Goal: Task Accomplishment & Management: Use online tool/utility

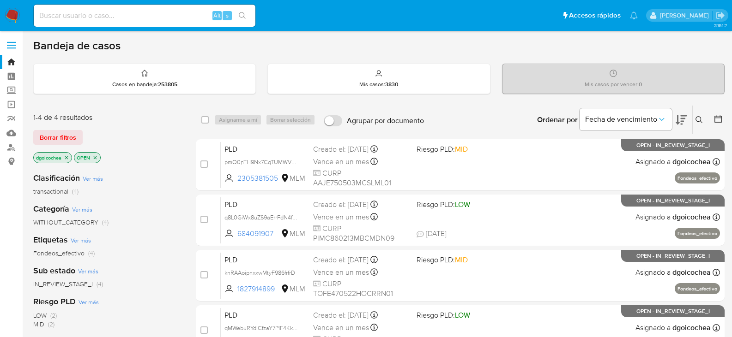
click at [700, 119] on icon at bounding box center [698, 119] width 7 height 7
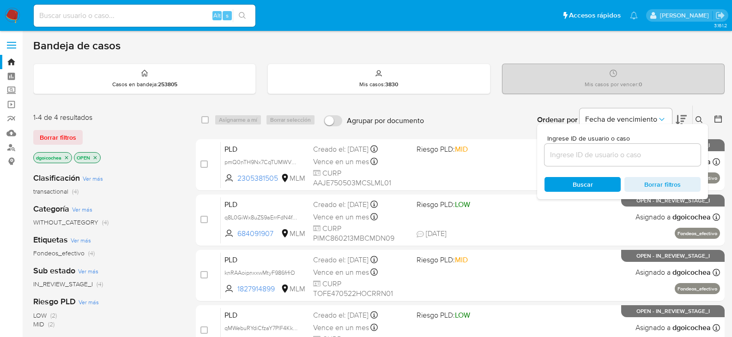
click at [655, 149] on div at bounding box center [622, 155] width 156 height 22
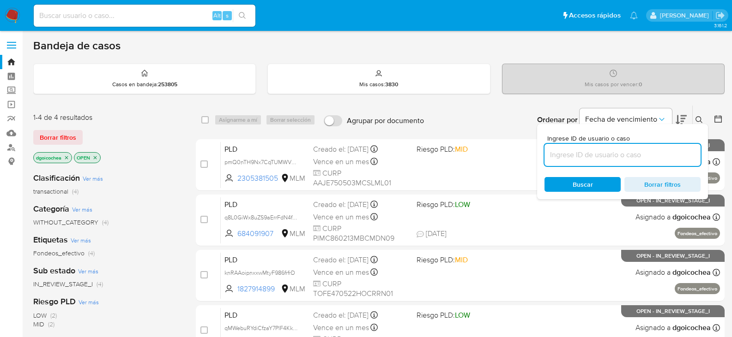
click at [654, 152] on input at bounding box center [622, 155] width 156 height 12
paste input "meXOvZiOSNaOeDYTt97xwKdu"
type input "meXOvZiOSNaOeDYTt97xwKdu"
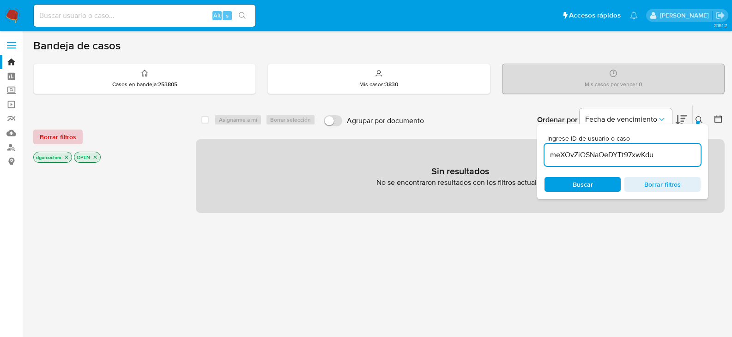
click at [77, 141] on button "Borrar filtros" at bounding box center [57, 137] width 49 height 15
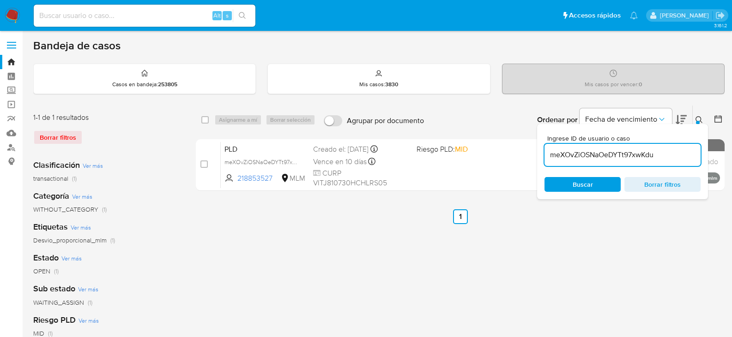
click at [700, 118] on icon at bounding box center [698, 119] width 7 height 7
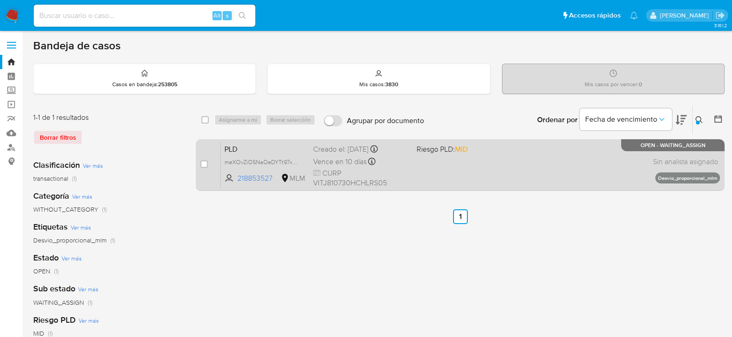
click at [200, 166] on div "case-item-checkbox No es posible asignar el caso PLD meXOvZiOSNaOeDYTt97xwKdu 2…" at bounding box center [460, 165] width 529 height 52
click at [204, 165] on input "checkbox" at bounding box center [203, 164] width 7 height 7
checkbox input "true"
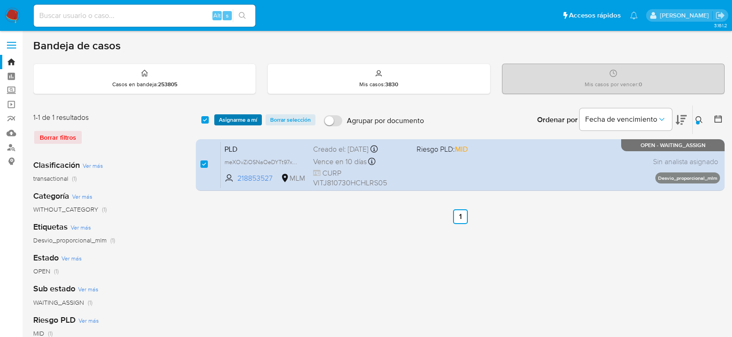
click at [256, 118] on span "Asignarme a mí" at bounding box center [238, 119] width 38 height 9
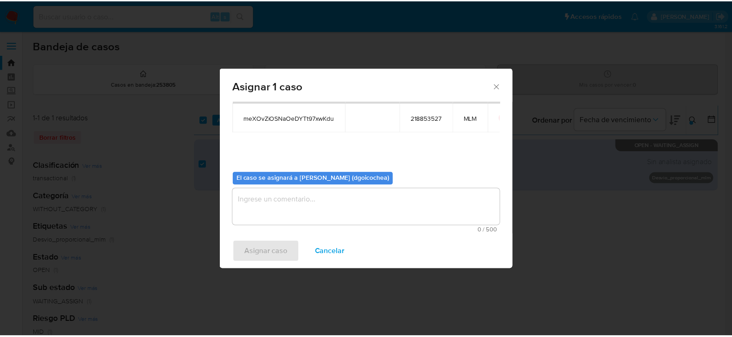
scroll to position [48, 0]
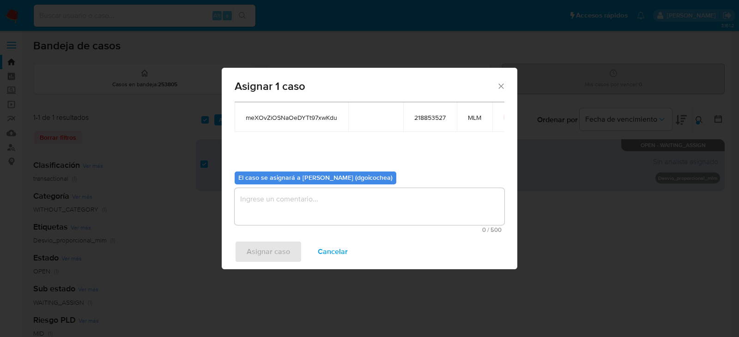
click at [316, 211] on textarea "assign-modal" at bounding box center [370, 206] width 270 height 37
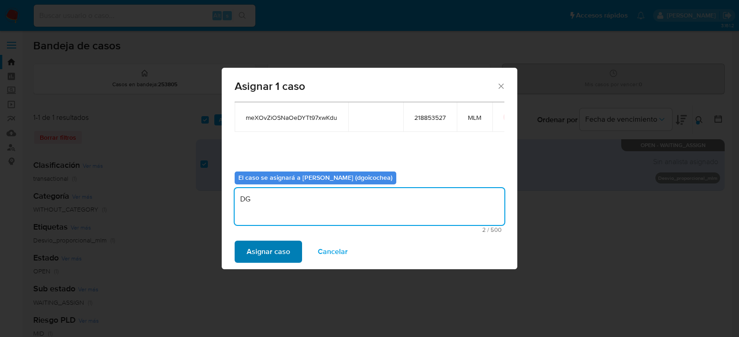
type textarea "DG"
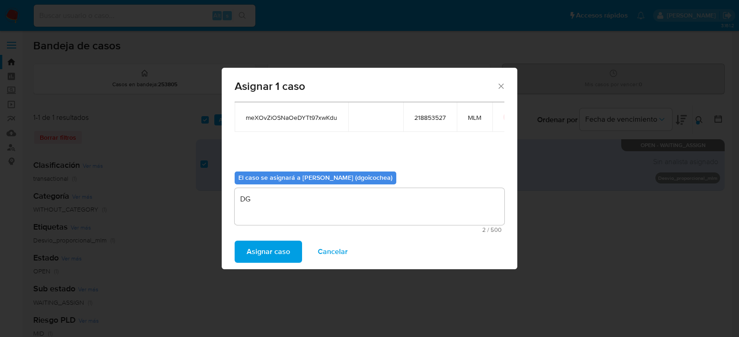
click at [278, 257] on span "Asignar caso" at bounding box center [268, 252] width 43 height 20
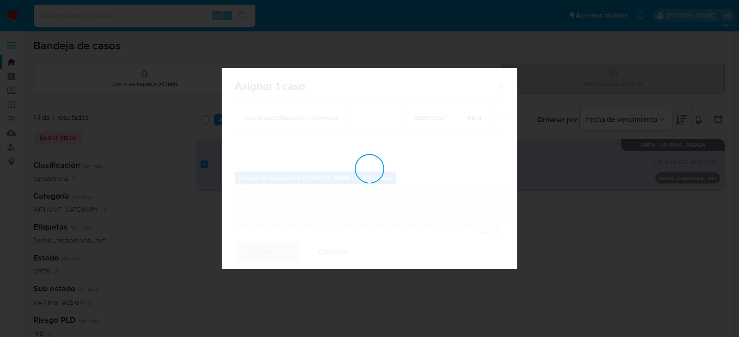
checkbox input "false"
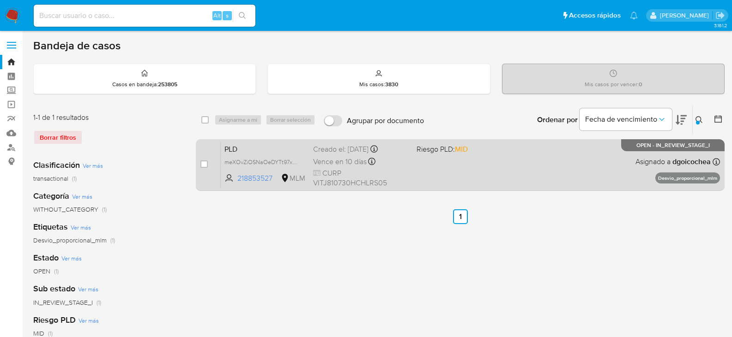
click at [232, 144] on span "PLD" at bounding box center [264, 149] width 81 height 12
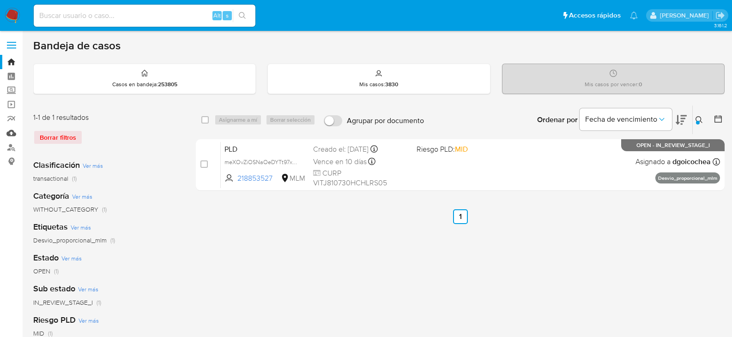
click at [12, 134] on link "Mulan" at bounding box center [55, 133] width 110 height 14
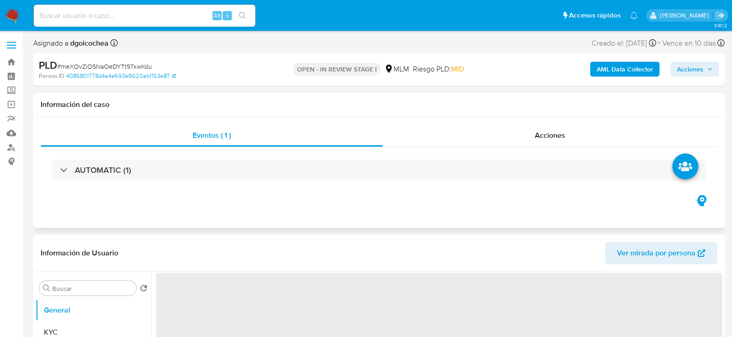
select select "10"
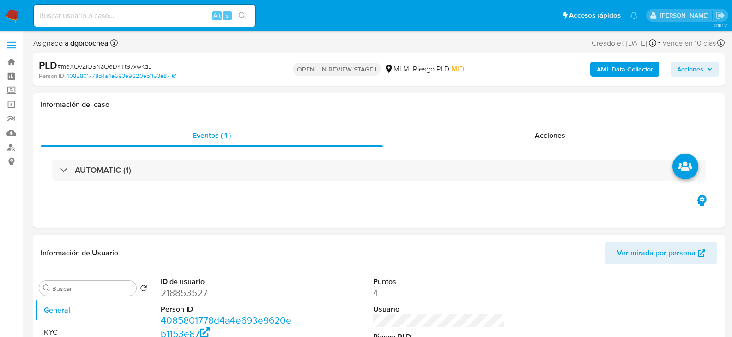
click at [190, 293] on dd "218853527" at bounding box center [227, 293] width 132 height 13
copy dd "218853527"
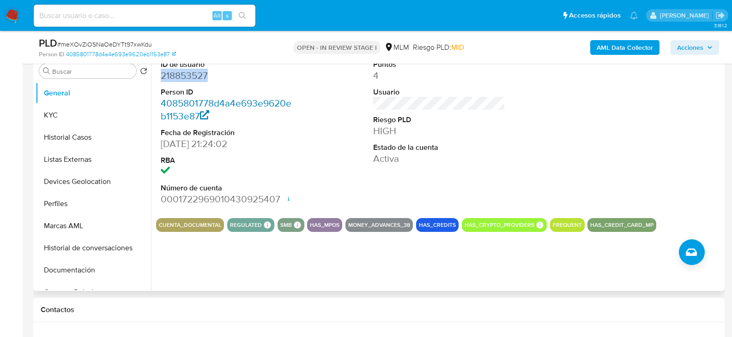
scroll to position [138, 0]
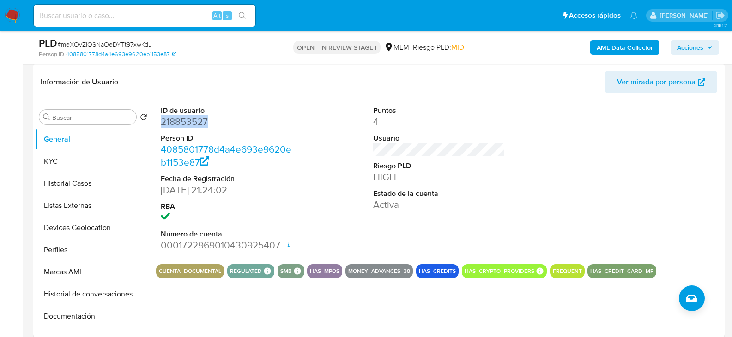
click at [186, 118] on dd "218853527" at bounding box center [227, 121] width 132 height 13
click at [63, 148] on button "General" at bounding box center [90, 139] width 108 height 22
click at [64, 158] on button "KYC" at bounding box center [90, 161] width 108 height 22
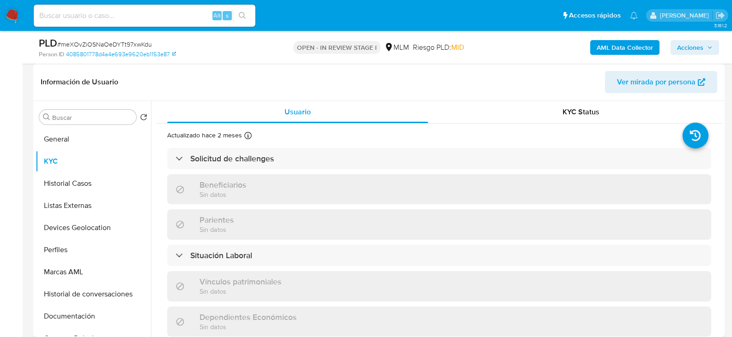
scroll to position [0, 0]
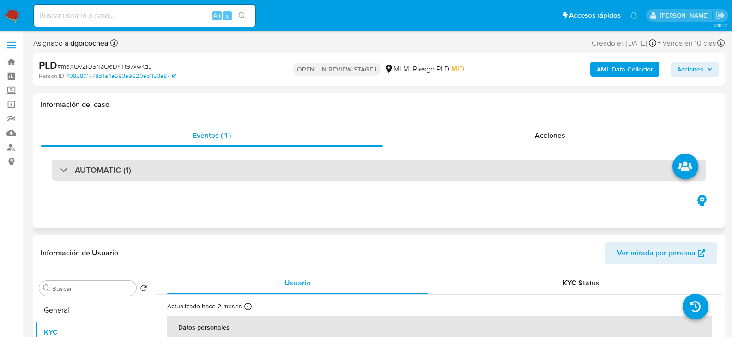
click at [92, 165] on h3 "AUTOMATIC (1)" at bounding box center [103, 170] width 56 height 10
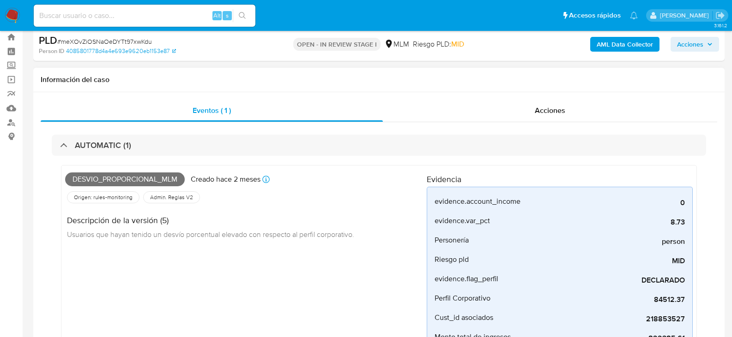
scroll to position [46, 0]
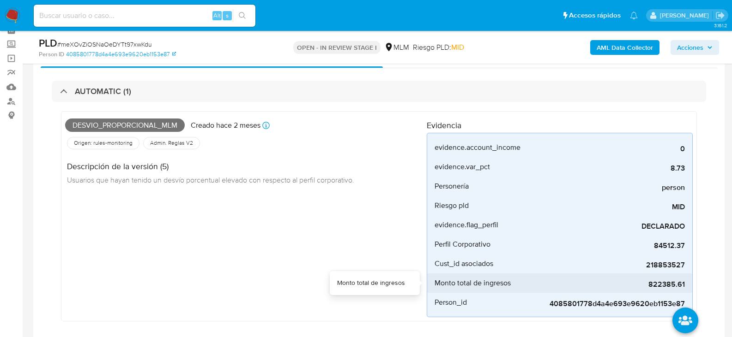
click at [656, 284] on span "822385.61" at bounding box center [615, 284] width 138 height 9
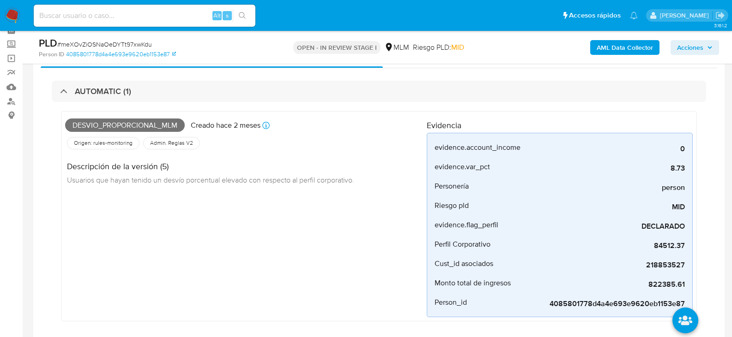
click at [198, 203] on div "Desvio_proporcional_mlm Creado hace 2 meses Creado: 12/08/2025 03:03:55 Origen:…" at bounding box center [245, 216] width 361 height 202
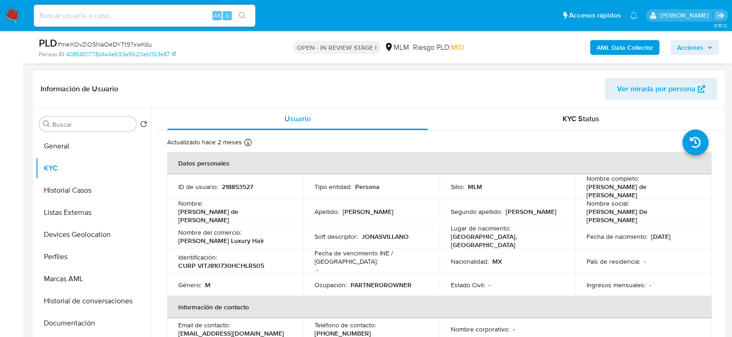
scroll to position [369, 0]
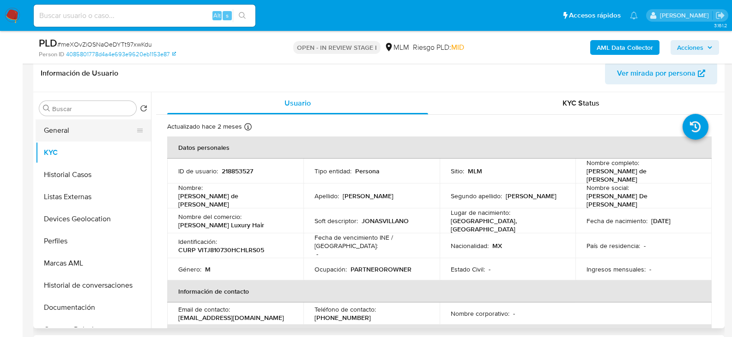
click at [90, 131] on button "General" at bounding box center [90, 131] width 108 height 22
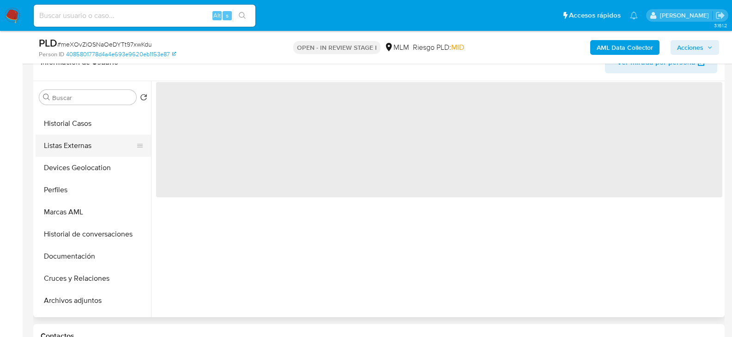
scroll to position [46, 0]
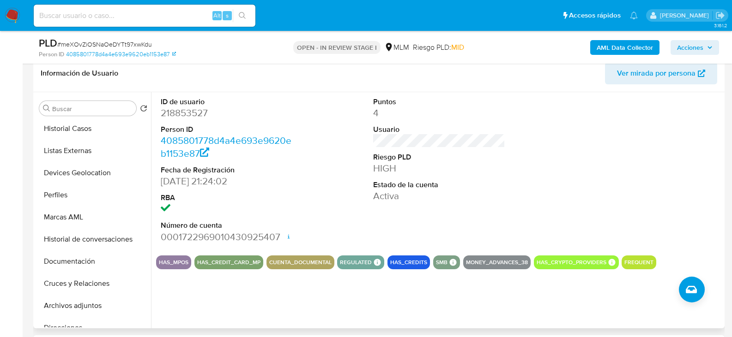
click at [336, 149] on div "ID de usuario 218853527 Person ID 4085801778d4a4e693e9620eb1153e87 Fecha de Reg…" at bounding box center [439, 170] width 566 height 156
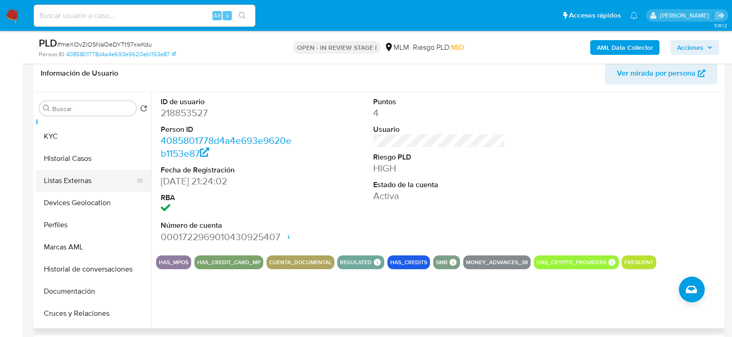
scroll to position [0, 0]
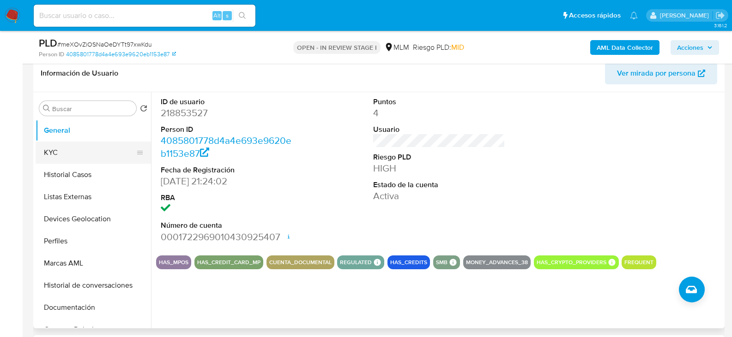
click at [74, 154] on button "KYC" at bounding box center [90, 153] width 108 height 22
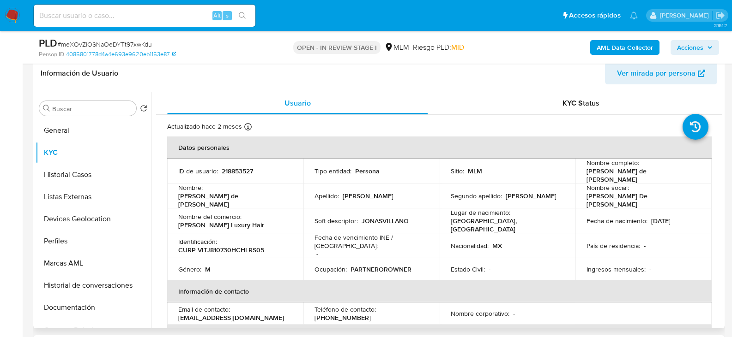
click at [230, 221] on p "Jonas Villano Luxury Hair" at bounding box center [221, 225] width 86 height 8
click at [233, 221] on p "Jonas Villano Luxury Hair" at bounding box center [221, 225] width 86 height 8
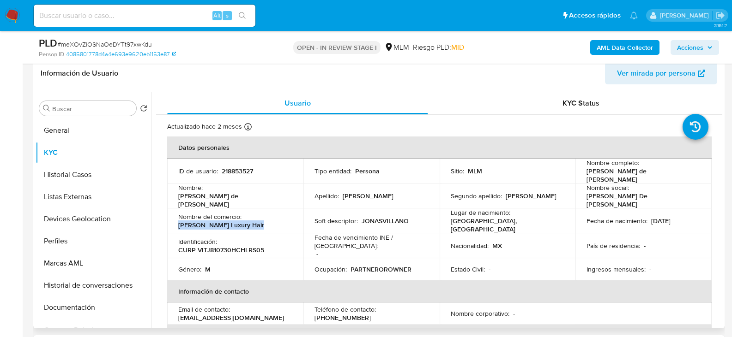
drag, startPoint x: 256, startPoint y: 218, endPoint x: 177, endPoint y: 222, distance: 79.1
click at [177, 222] on td "Nombre del comercio : Jonas Villano Luxury Hair" at bounding box center [235, 221] width 136 height 25
copy p "Jonas Villano Luxury Hair"
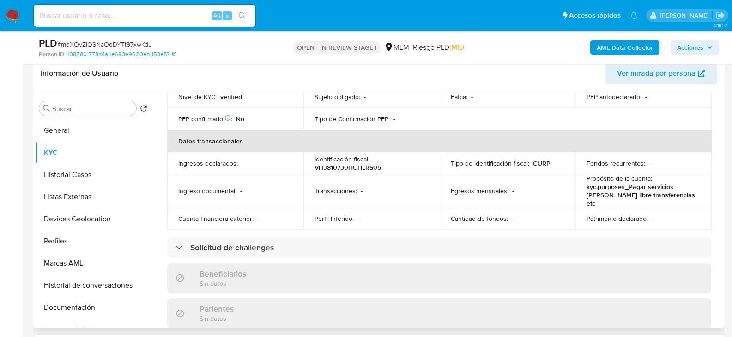
scroll to position [277, 0]
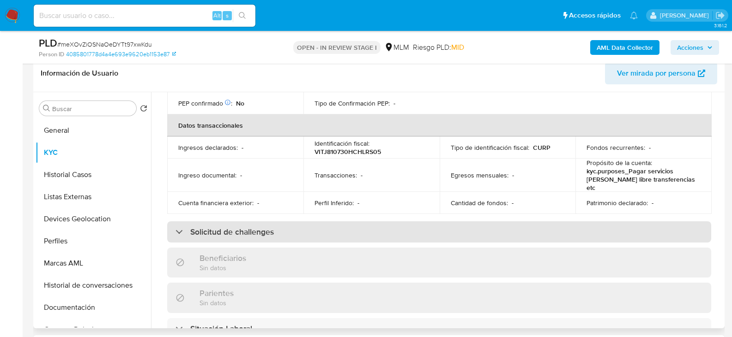
click at [458, 222] on div "Solicitud de challenges" at bounding box center [439, 232] width 544 height 21
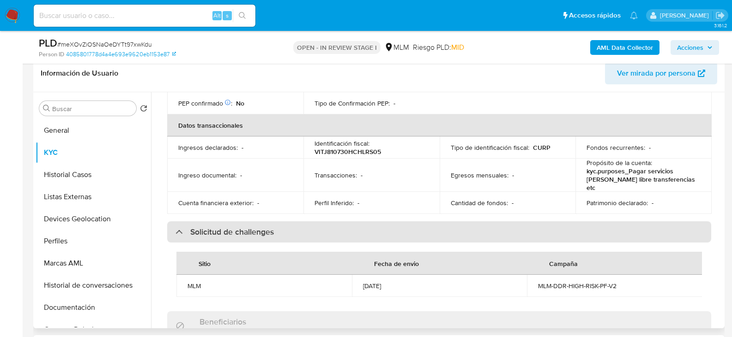
click at [439, 222] on div "Solicitud de challenges" at bounding box center [439, 232] width 544 height 21
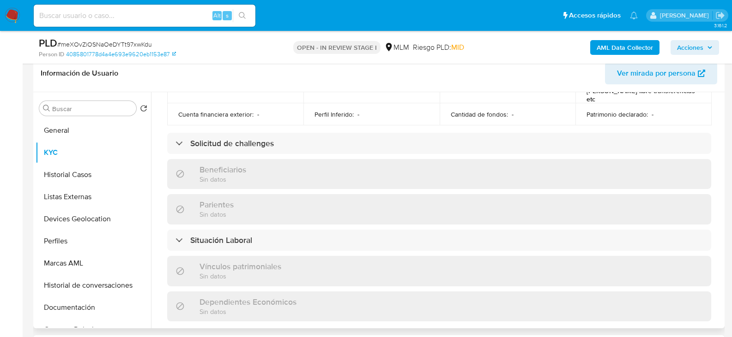
scroll to position [574, 0]
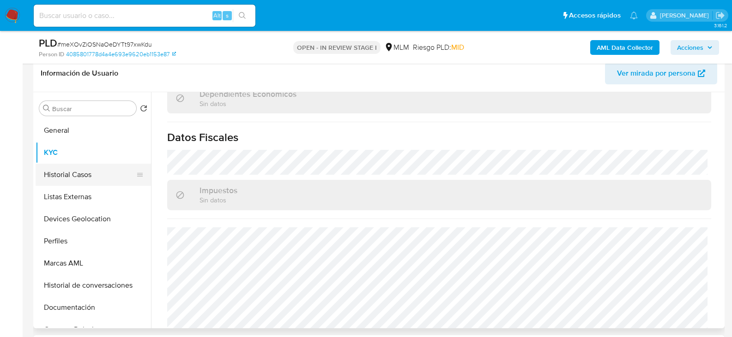
click at [60, 169] on button "Historial Casos" at bounding box center [90, 175] width 108 height 22
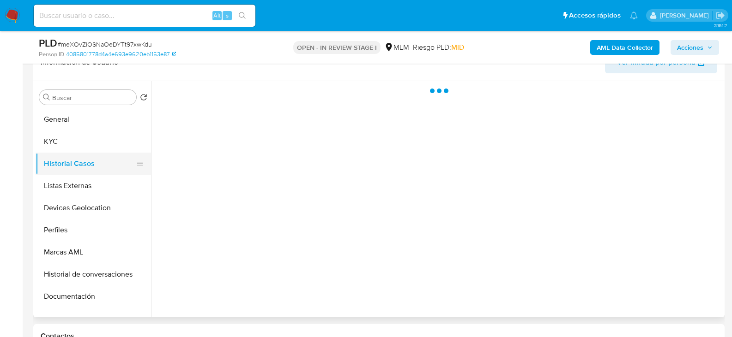
scroll to position [0, 0]
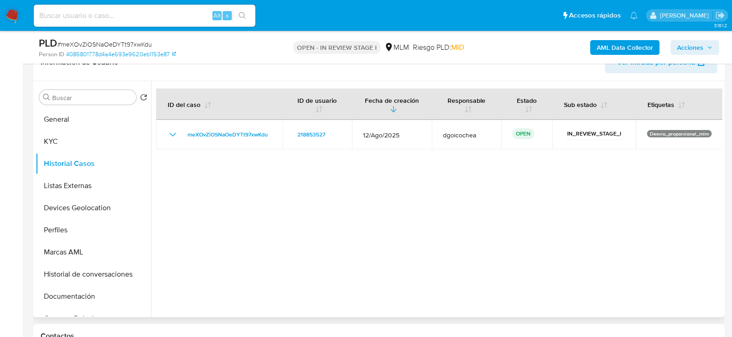
click at [276, 227] on div at bounding box center [436, 199] width 571 height 236
click at [74, 183] on button "Listas Externas" at bounding box center [90, 186] width 108 height 22
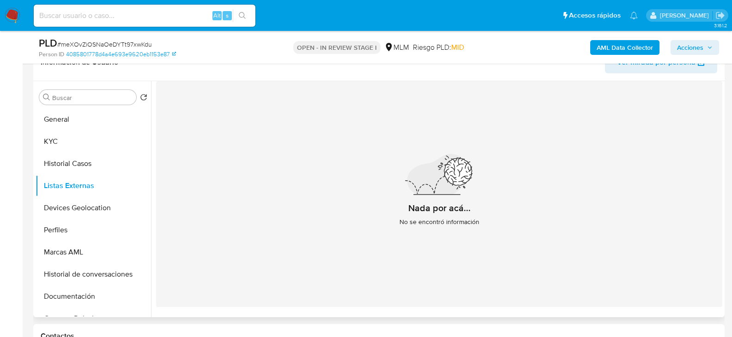
click at [267, 208] on div "Nada por acá... No se encontró información" at bounding box center [439, 194] width 566 height 226
click at [90, 209] on button "Devices Geolocation" at bounding box center [90, 208] width 108 height 22
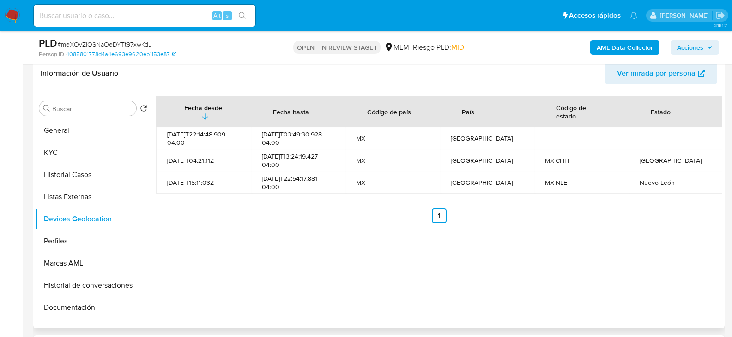
click at [447, 269] on div "Fecha desde Fecha hasta Código de país País Código de estado Estado 2024-08-13T…" at bounding box center [436, 210] width 571 height 236
click at [84, 239] on button "Perfiles" at bounding box center [90, 241] width 108 height 22
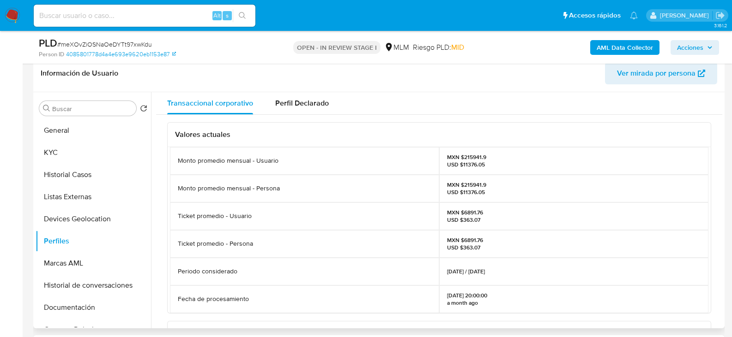
click at [162, 237] on div "Valores actuales Monto promedio mensual - Usuario MXN $215941.9 USD $11376.05 M…" at bounding box center [439, 306] width 566 height 383
click at [87, 303] on button "Documentación" at bounding box center [90, 308] width 108 height 22
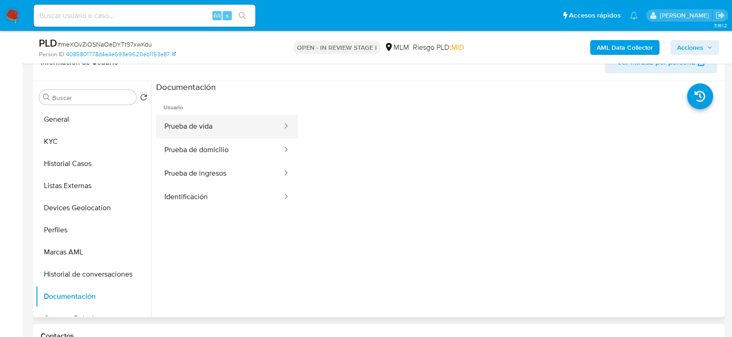
click at [206, 116] on button "Prueba de vida" at bounding box center [219, 127] width 127 height 24
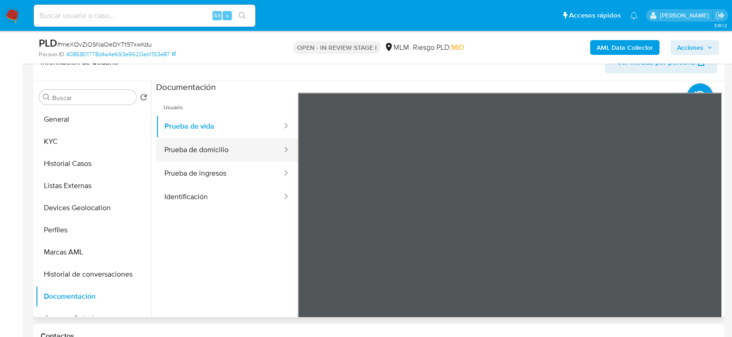
click at [223, 150] on button "Prueba de domicilio" at bounding box center [219, 150] width 127 height 24
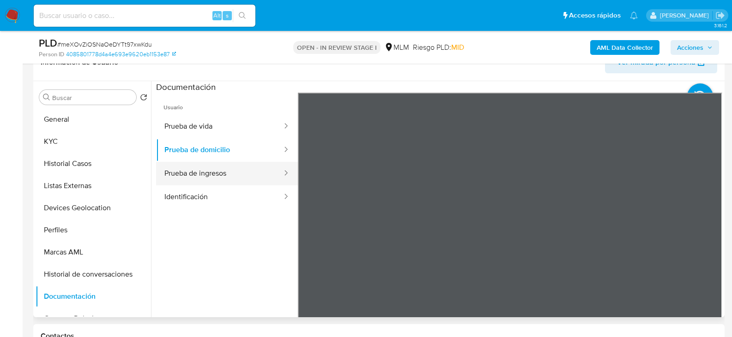
click at [201, 164] on button "Prueba de ingresos" at bounding box center [219, 174] width 127 height 24
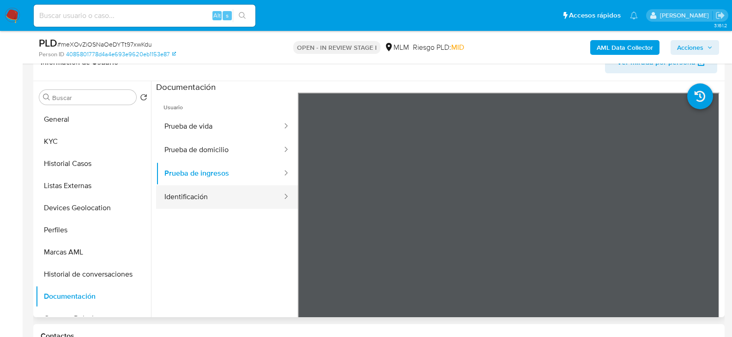
click at [211, 196] on button "Identificación" at bounding box center [219, 198] width 127 height 24
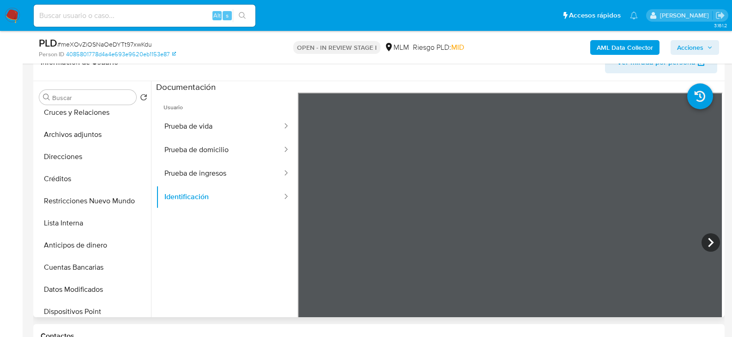
scroll to position [323, 0]
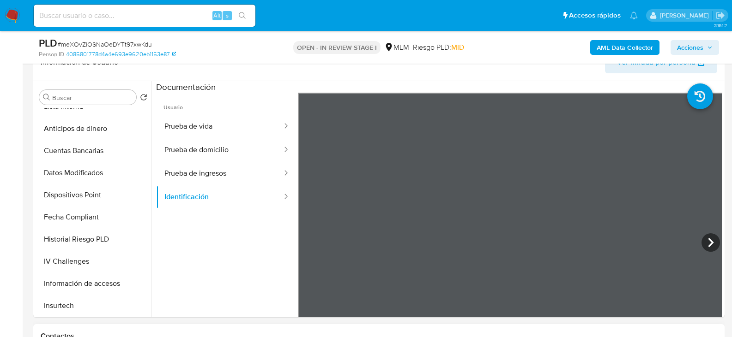
click at [571, 325] on div "Contactos" at bounding box center [378, 337] width 691 height 24
click at [181, 256] on ul "Usuario Prueba de vida Prueba de domicilio Prueba de ingresos Identificación" at bounding box center [227, 226] width 142 height 266
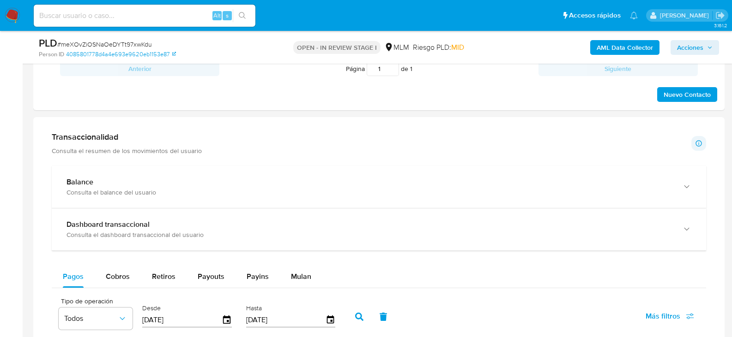
scroll to position [739, 0]
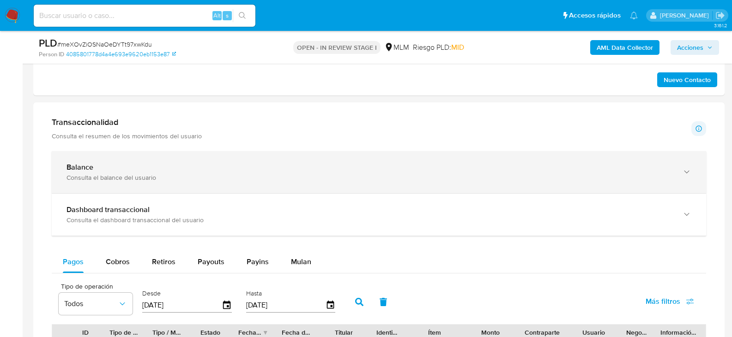
click at [109, 177] on div "Consulta el balance del usuario" at bounding box center [369, 178] width 606 height 8
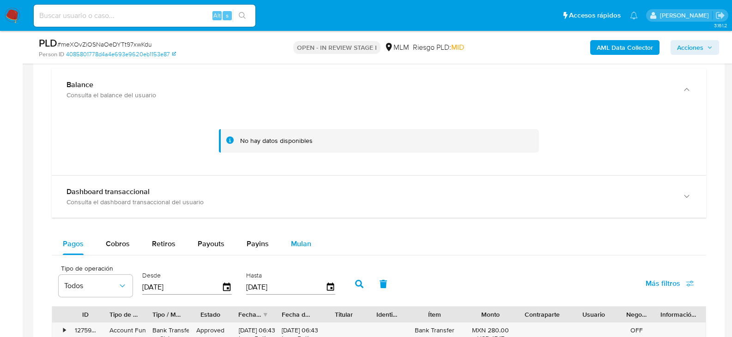
scroll to position [831, 0]
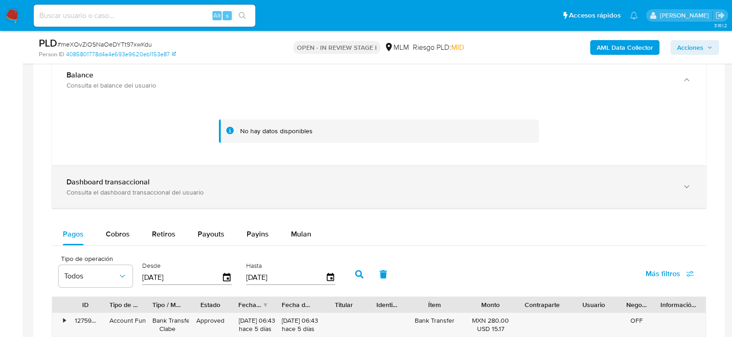
click at [204, 174] on div "Dashboard transaccional Consulta el dashboard transaccional del usuario" at bounding box center [379, 187] width 654 height 42
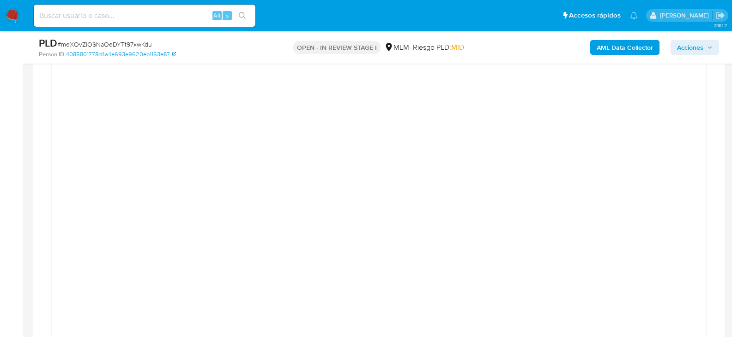
scroll to position [969, 0]
click at [77, 164] on div at bounding box center [378, 284] width 639 height 415
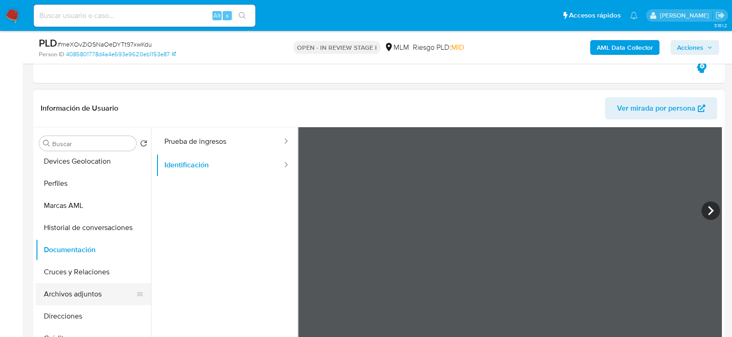
scroll to position [92, 0]
click at [94, 158] on button "Devices Geolocation" at bounding box center [90, 162] width 108 height 22
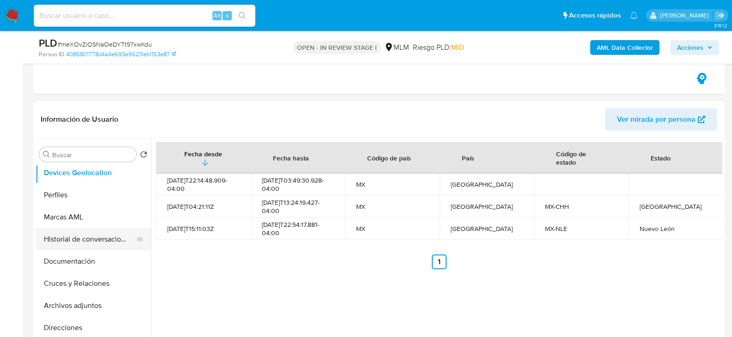
scroll to position [0, 0]
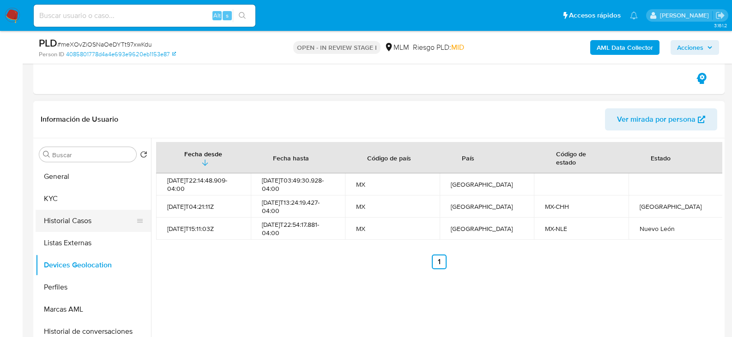
click at [68, 212] on button "Historial Casos" at bounding box center [90, 221] width 108 height 22
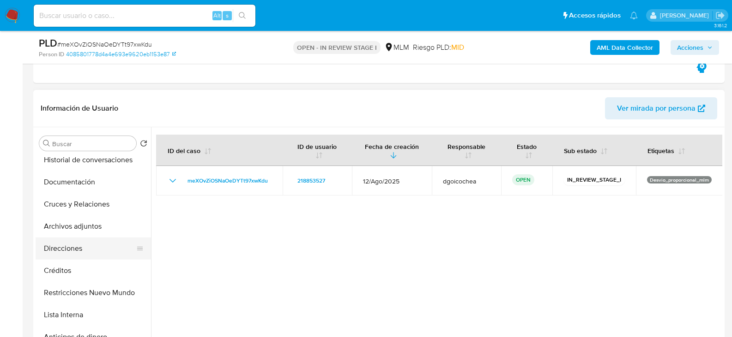
scroll to position [185, 0]
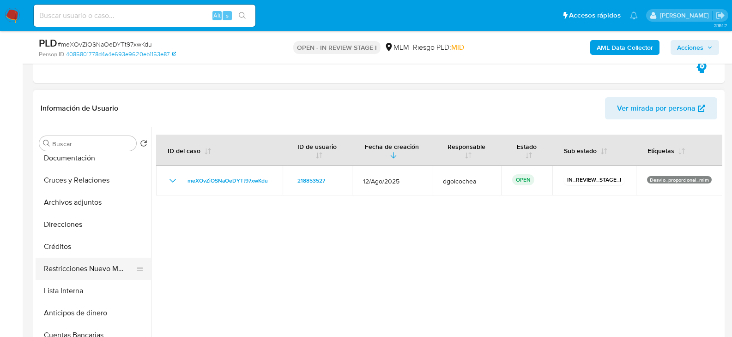
click at [65, 268] on button "Restricciones Nuevo Mundo" at bounding box center [90, 269] width 108 height 22
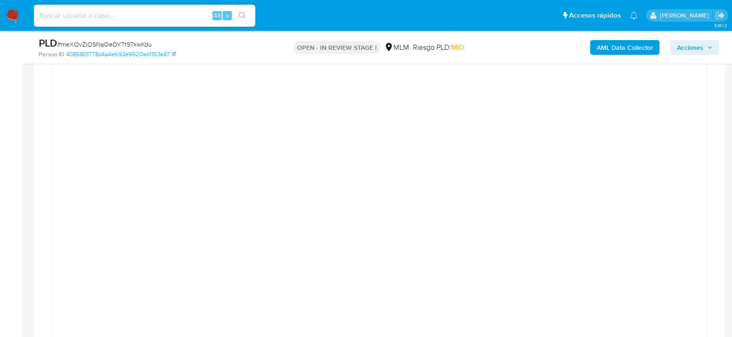
scroll to position [1154, 0]
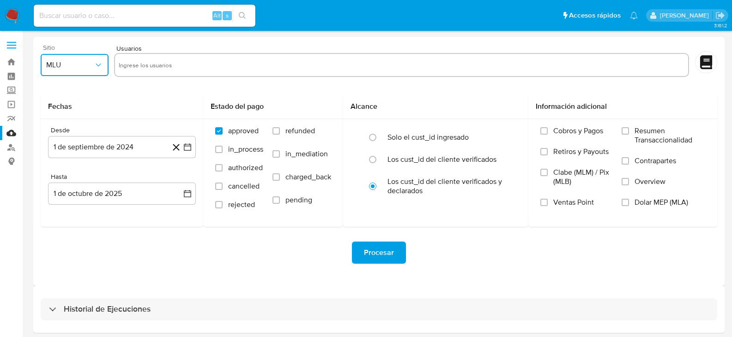
click at [97, 66] on icon "button" at bounding box center [98, 64] width 9 height 9
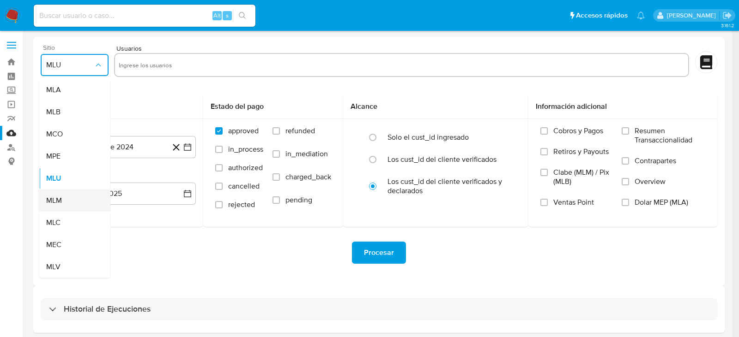
click at [58, 205] on span "MLM" at bounding box center [54, 200] width 16 height 9
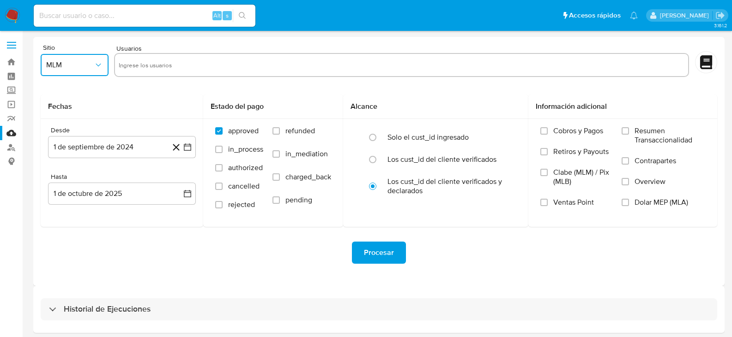
click at [133, 64] on input "text" at bounding box center [402, 65] width 566 height 15
type input "218853527"
click at [136, 192] on button "1 de octubre de 2025" at bounding box center [122, 194] width 148 height 22
click at [64, 229] on icon "Mes anterior" at bounding box center [64, 227] width 4 height 6
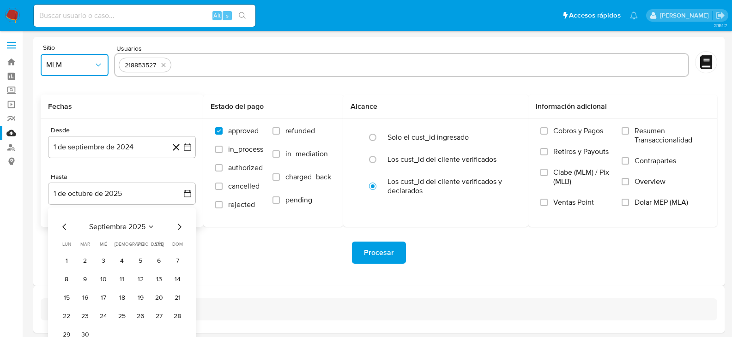
click at [64, 229] on icon "Mes anterior" at bounding box center [64, 227] width 4 height 6
click at [65, 225] on icon "Mes anterior" at bounding box center [64, 227] width 4 height 6
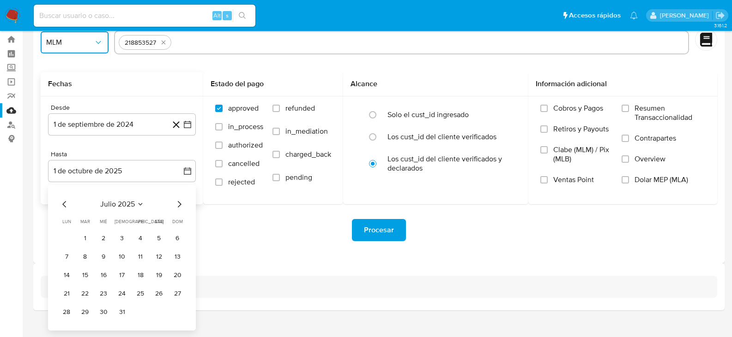
scroll to position [35, 0]
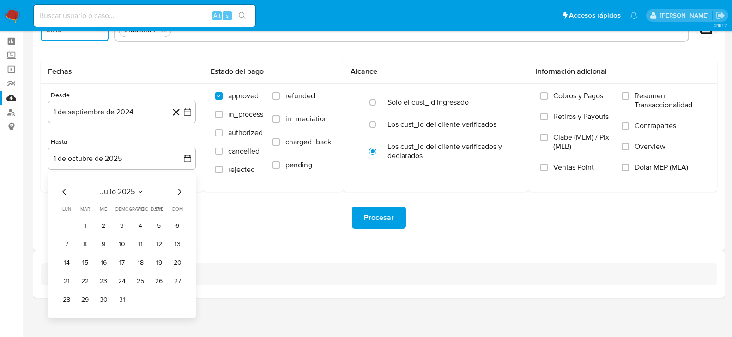
drag, startPoint x: 125, startPoint y: 300, endPoint x: 119, endPoint y: 243, distance: 57.1
click at [125, 299] on button "31" at bounding box center [121, 300] width 15 height 15
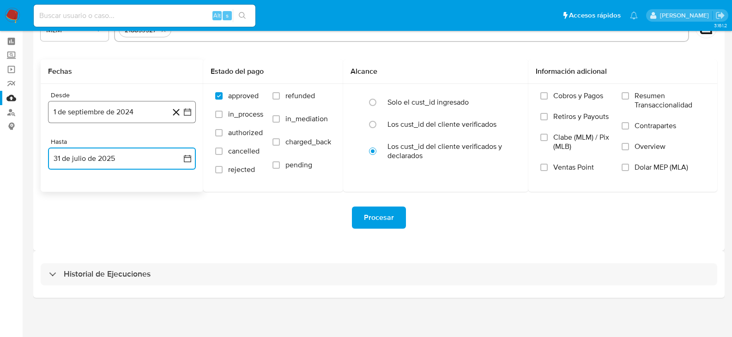
click at [105, 122] on button "1 de septiembre de 2024" at bounding box center [122, 112] width 148 height 22
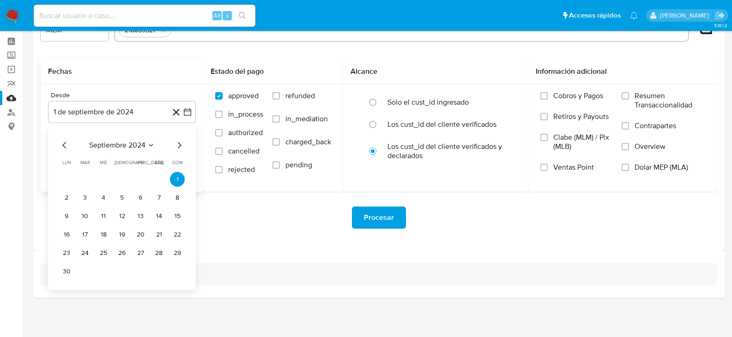
click at [182, 143] on icon "Mes siguiente" at bounding box center [179, 145] width 11 height 11
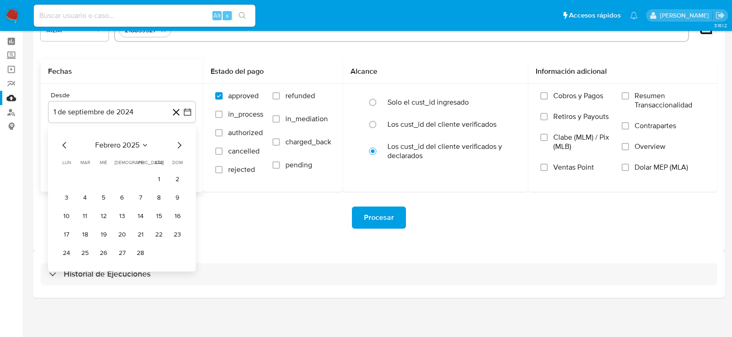
click at [182, 143] on icon "Mes siguiente" at bounding box center [179, 145] width 11 height 11
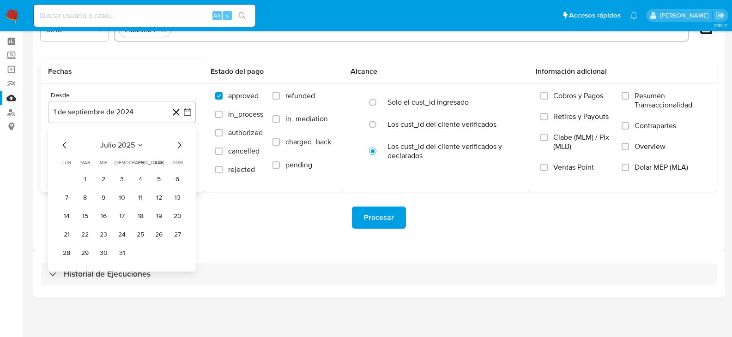
click at [66, 145] on icon "Mes anterior" at bounding box center [64, 145] width 11 height 11
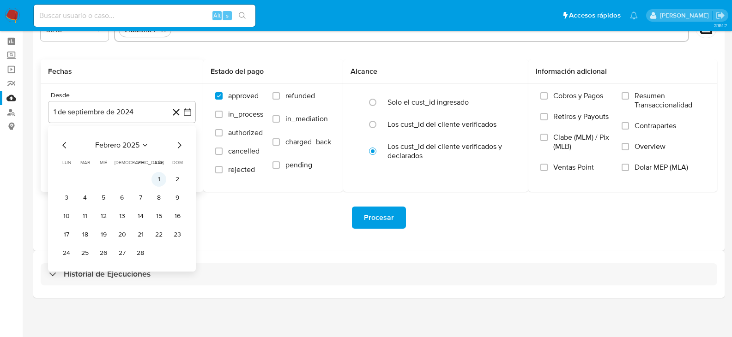
click at [158, 177] on button "1" at bounding box center [158, 179] width 15 height 15
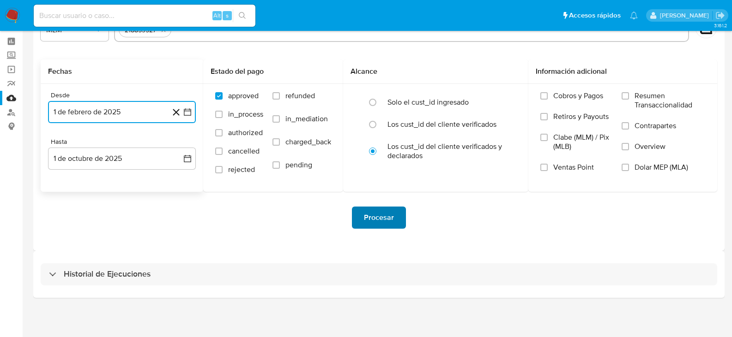
click at [385, 217] on span "Procesar" at bounding box center [379, 218] width 30 height 20
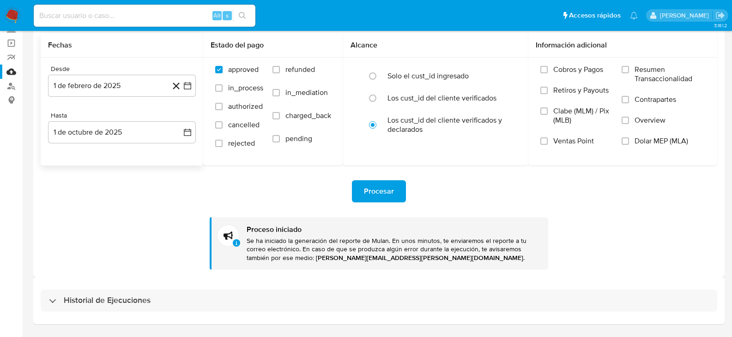
scroll to position [88, 0]
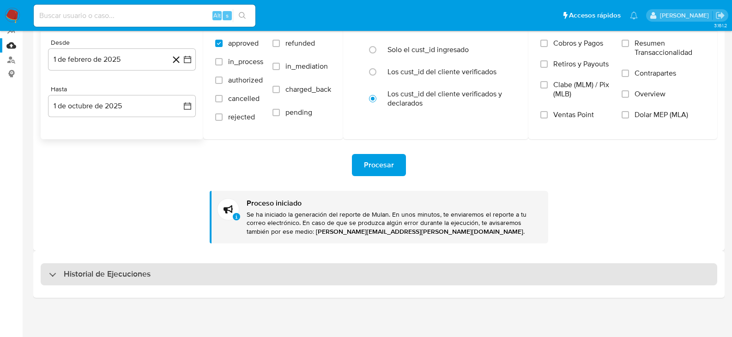
click at [118, 274] on h3 "Historial de Ejecuciones" at bounding box center [107, 274] width 87 height 11
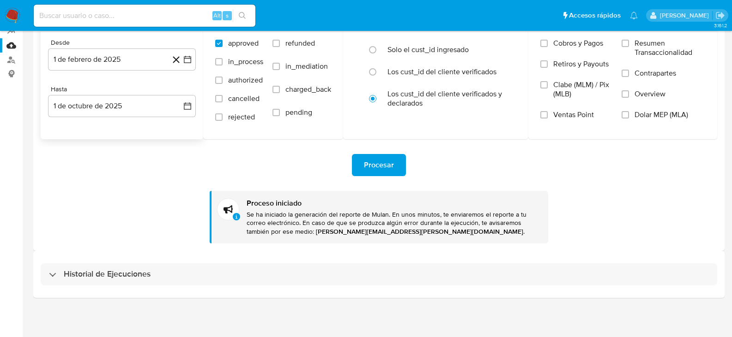
select select "10"
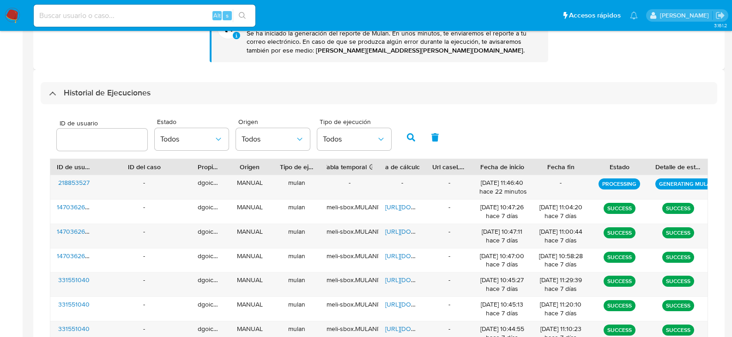
scroll to position [272, 0]
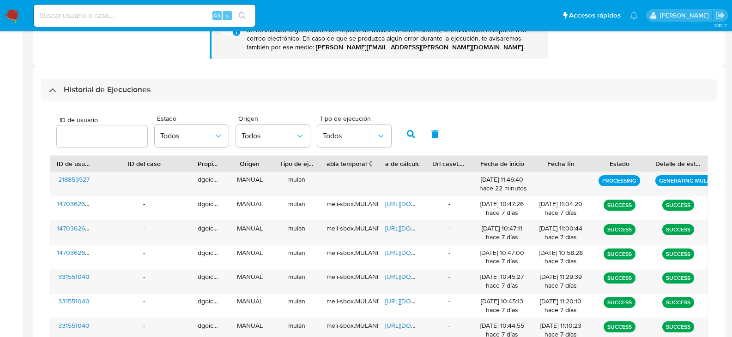
click at [10, 19] on img at bounding box center [13, 16] width 16 height 16
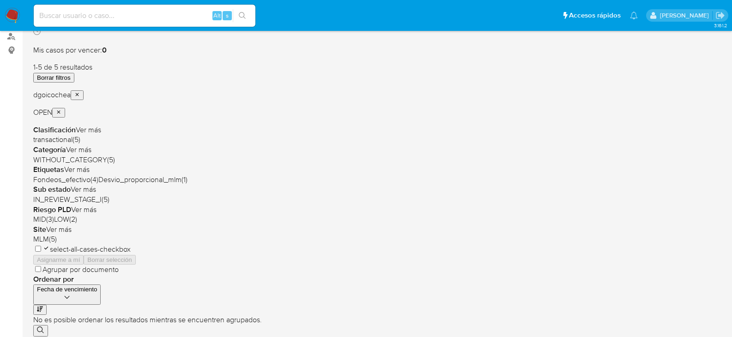
scroll to position [138, 0]
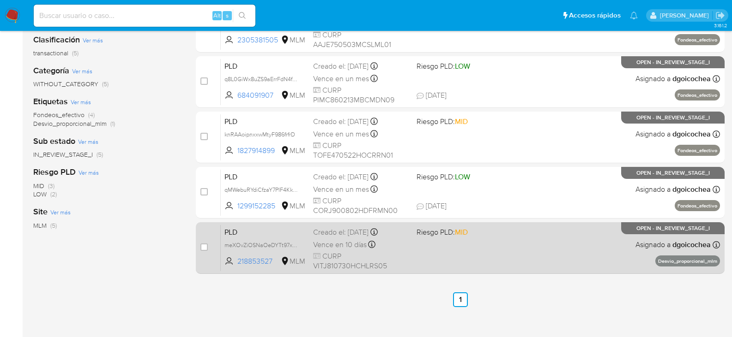
click at [233, 233] on span "PLD" at bounding box center [264, 232] width 81 height 12
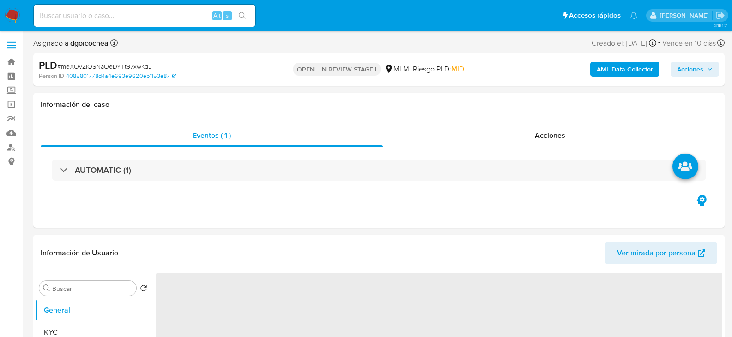
select select "10"
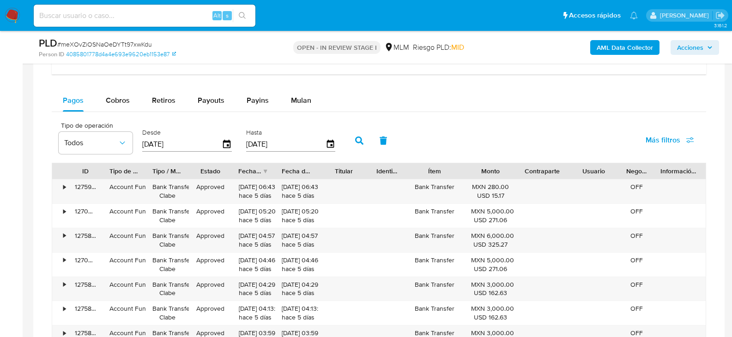
scroll to position [692, 0]
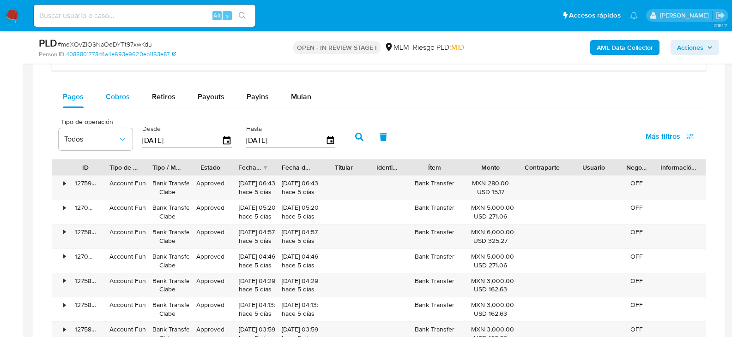
click at [124, 95] on span "Cobros" at bounding box center [118, 96] width 24 height 11
select select "10"
click at [170, 138] on input "[DATE]" at bounding box center [181, 140] width 79 height 15
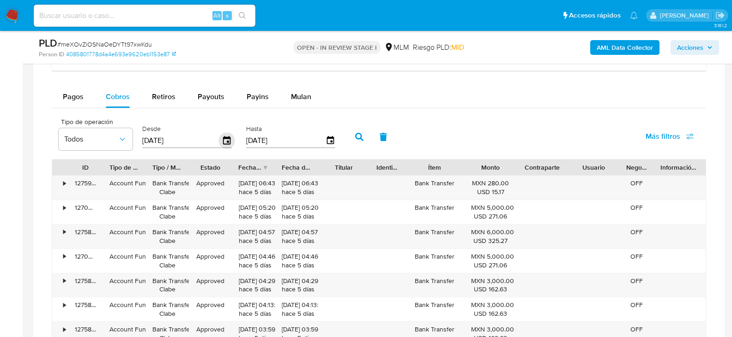
click at [228, 137] on icon "button" at bounding box center [226, 140] width 7 height 8
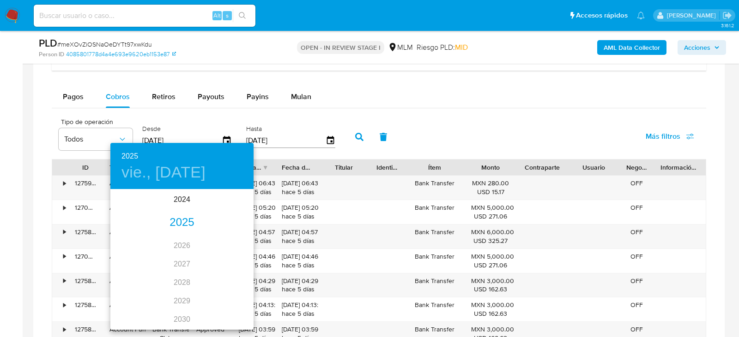
click at [176, 221] on div "2025" at bounding box center [181, 223] width 143 height 18
click at [182, 211] on div "feb." at bounding box center [182, 208] width 48 height 35
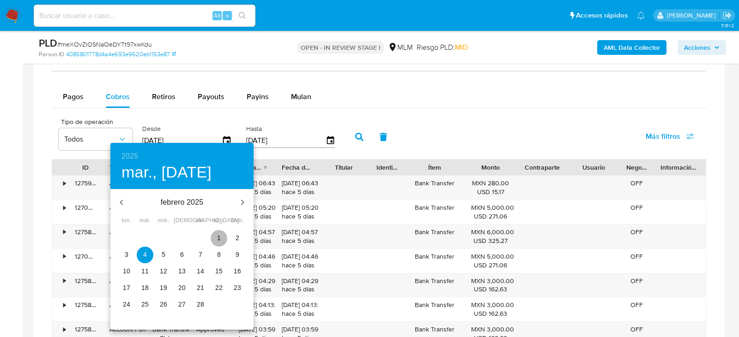
click at [219, 236] on p "1" at bounding box center [219, 238] width 4 height 9
type input "[DATE]"
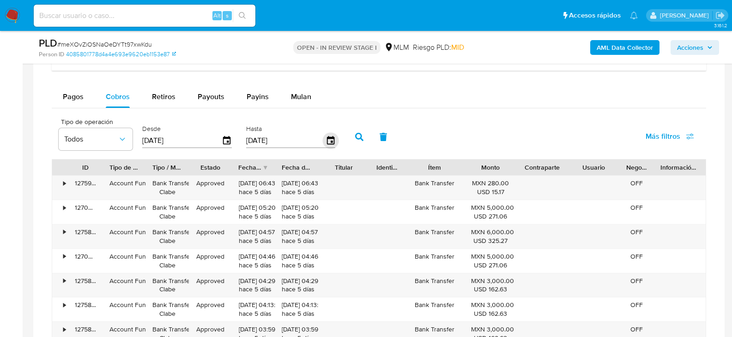
click at [330, 140] on icon "button" at bounding box center [330, 141] width 16 height 16
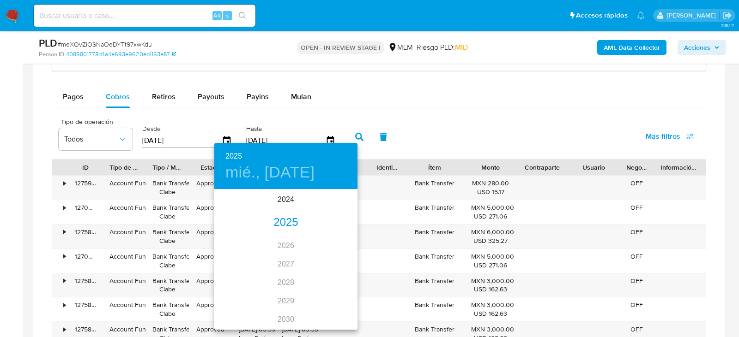
click at [283, 222] on div "2025" at bounding box center [285, 223] width 143 height 18
click at [281, 278] on div "ago." at bounding box center [286, 277] width 48 height 35
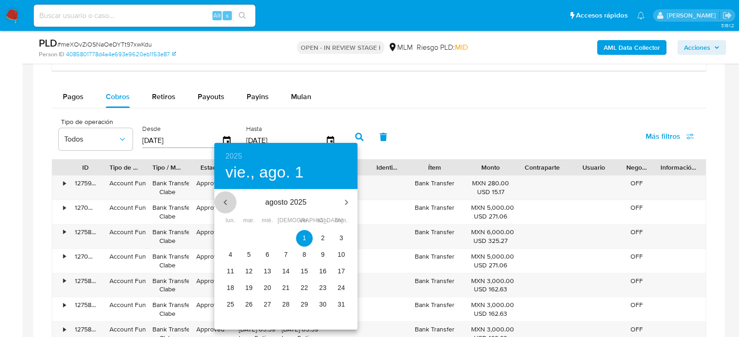
click at [220, 201] on icon "button" at bounding box center [225, 202] width 11 height 11
click at [284, 305] on p "31" at bounding box center [285, 304] width 7 height 9
type input "[DATE]"
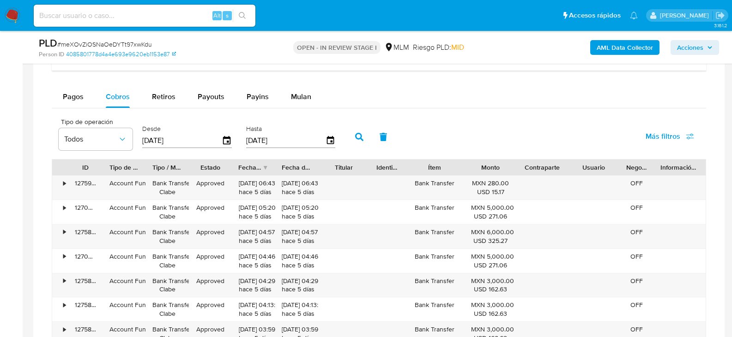
click at [361, 130] on button "button" at bounding box center [359, 137] width 24 height 22
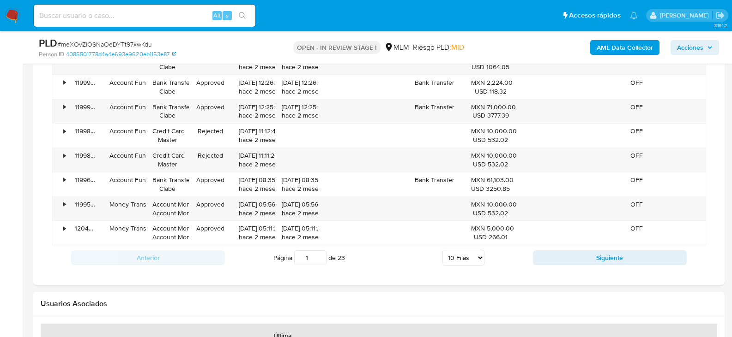
scroll to position [877, 0]
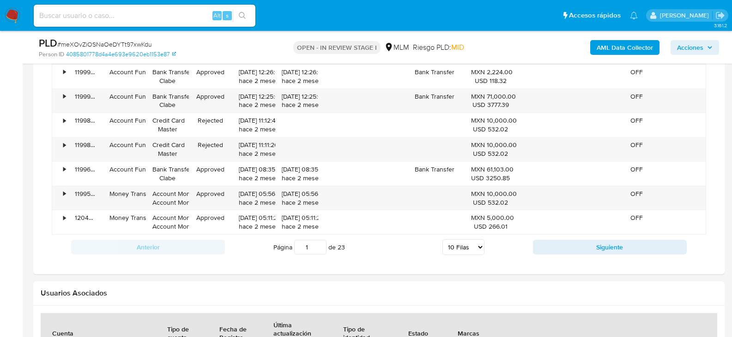
click at [464, 241] on select "5 Filas 10 Filas 20 Filas 25 Filas 50 Filas 100 Filas" at bounding box center [463, 248] width 42 height 16
select select "100"
click at [442, 240] on select "5 Filas 10 Filas 20 Filas 25 Filas 50 Filas 100 Filas" at bounding box center [463, 248] width 42 height 16
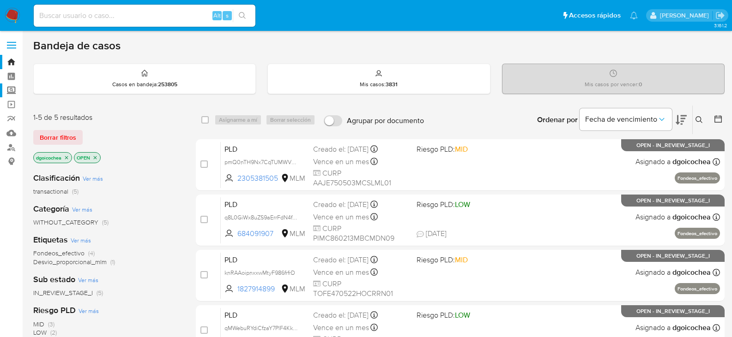
click at [10, 91] on label "Screening" at bounding box center [55, 91] width 110 height 14
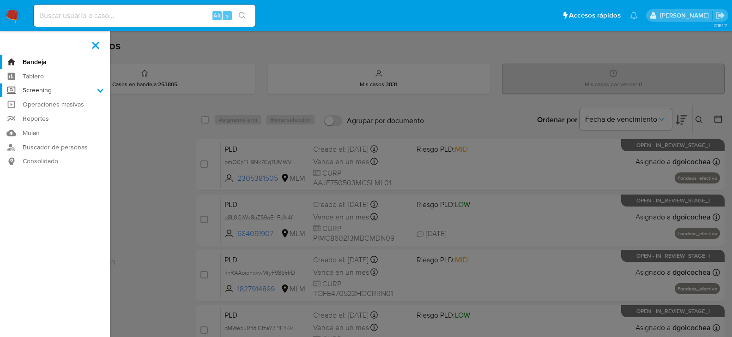
click at [0, 0] on input "Screening" at bounding box center [0, 0] width 0 height 0
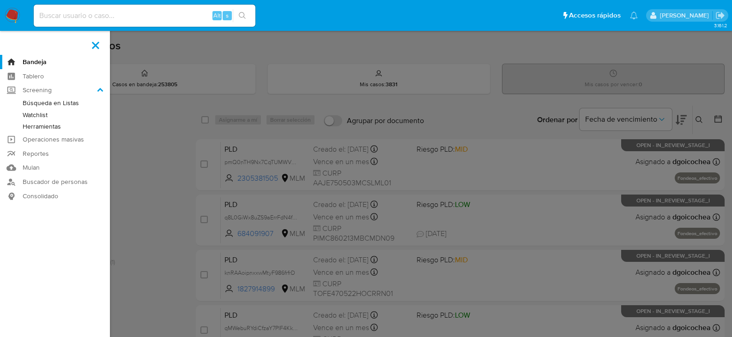
click at [36, 129] on link "Herramientas" at bounding box center [55, 127] width 110 height 12
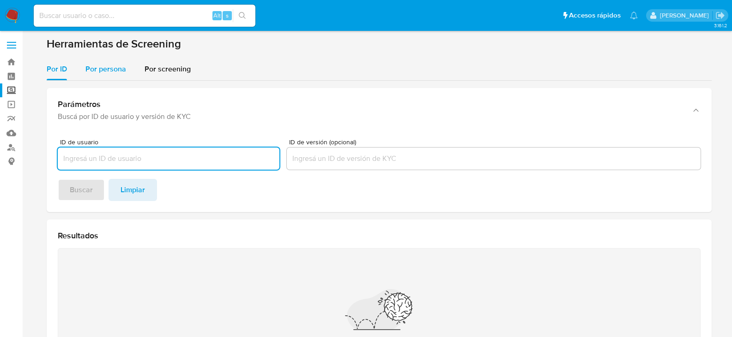
click at [105, 78] on div "Por persona" at bounding box center [105, 69] width 41 height 22
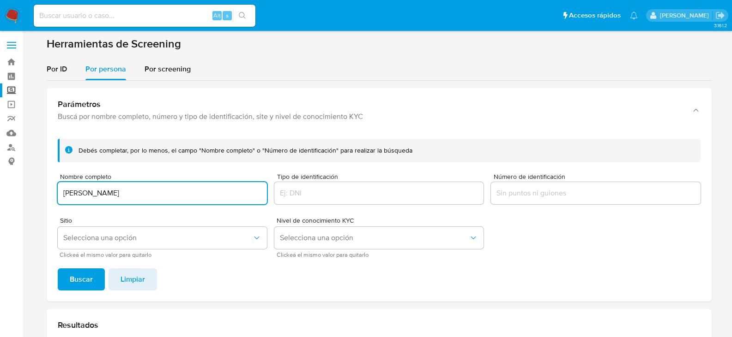
type input "[PERSON_NAME]"
click at [58, 269] on button "Buscar" at bounding box center [81, 280] width 47 height 22
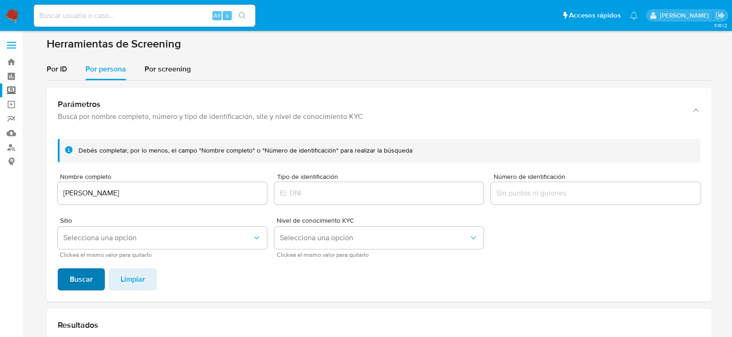
click at [79, 288] on span "Buscar" at bounding box center [81, 280] width 23 height 20
